Goal: Find specific page/section: Find specific page/section

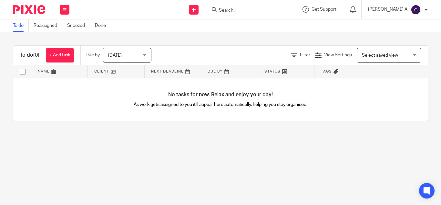
click at [252, 11] on input "Search" at bounding box center [247, 11] width 58 height 6
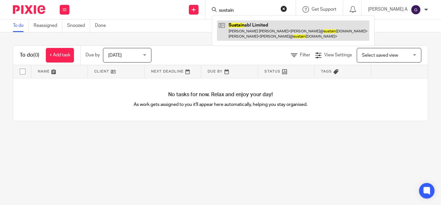
type input "sustain"
click at [280, 33] on link at bounding box center [293, 30] width 153 height 20
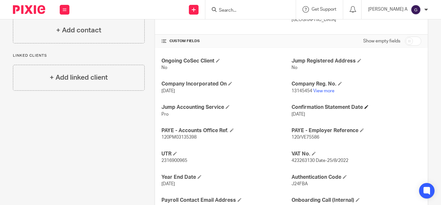
scroll to position [207, 0]
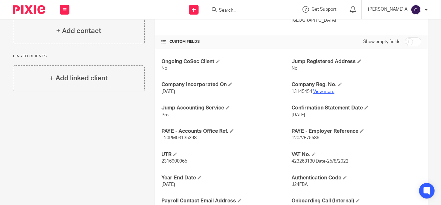
click at [319, 89] on link "View more" at bounding box center [323, 91] width 21 height 5
